Goal: Task Accomplishment & Management: Complete application form

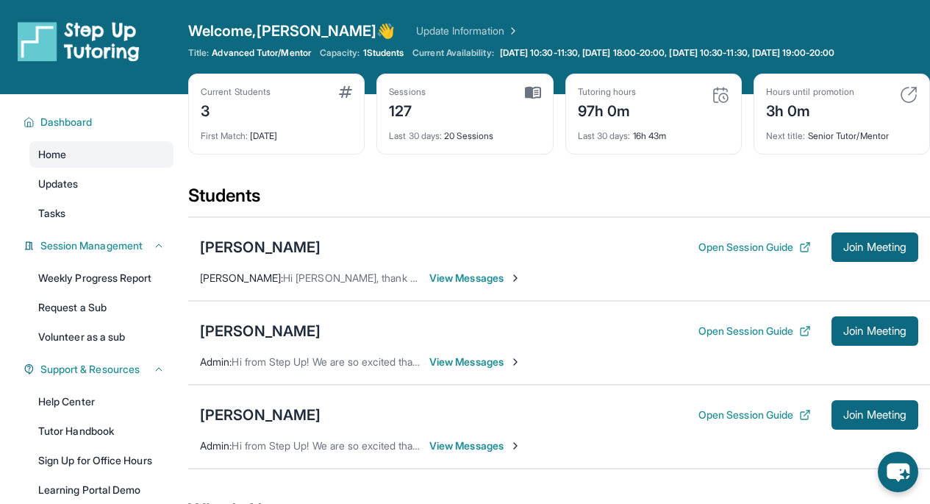
scroll to position [47, 0]
click at [107, 332] on link "Volunteer as a sub" at bounding box center [101, 337] width 144 height 26
